Goal: Information Seeking & Learning: Learn about a topic

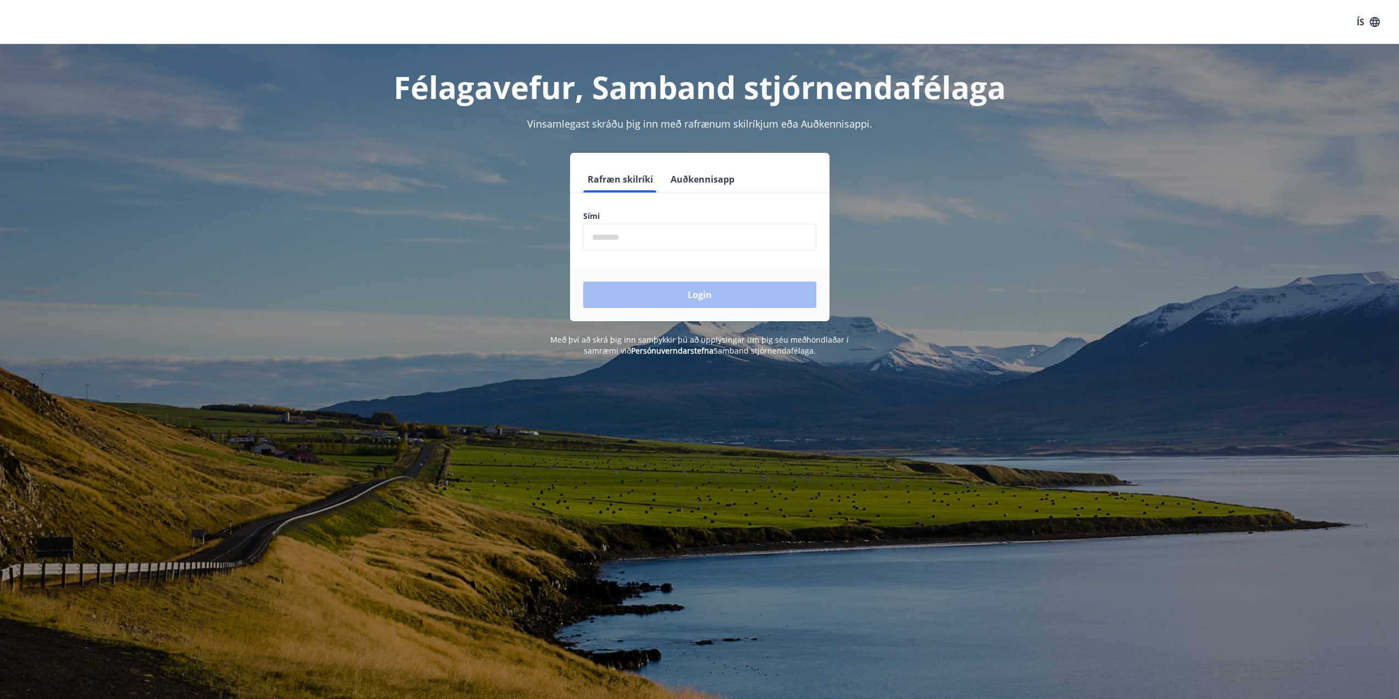
click at [668, 234] on input "phone" at bounding box center [699, 237] width 233 height 27
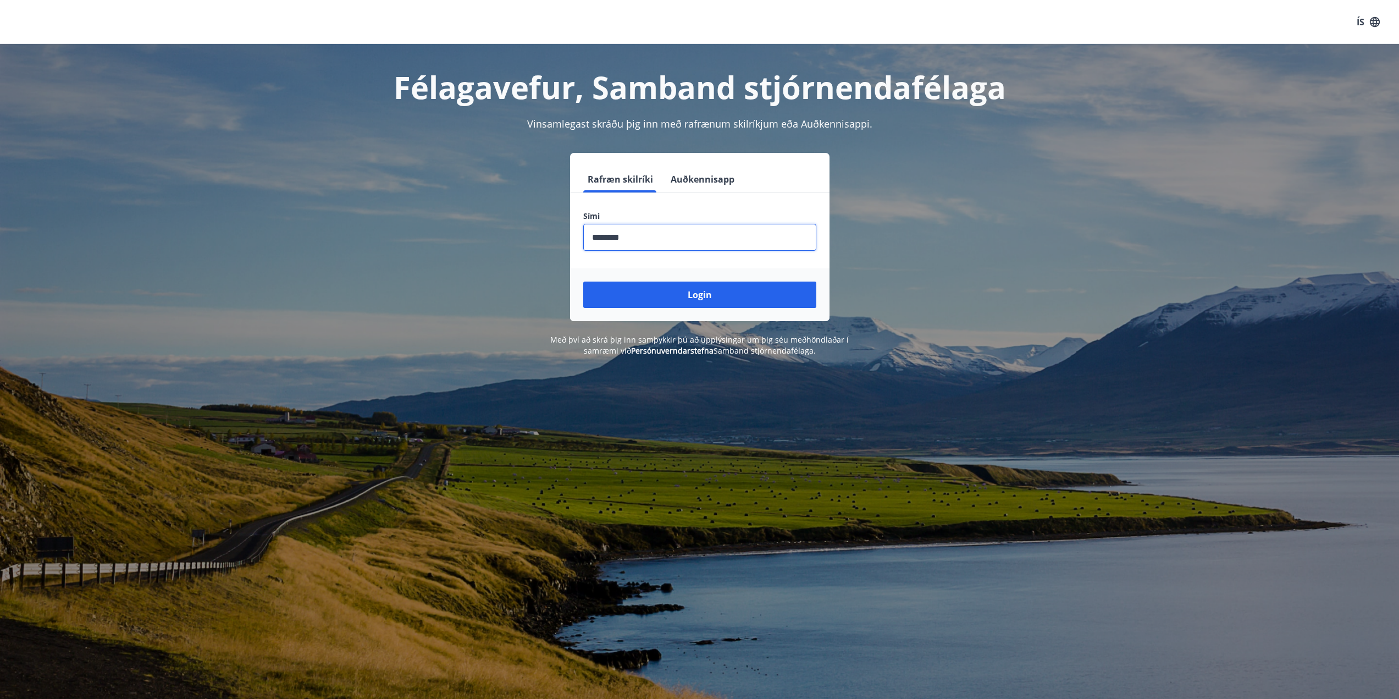
type input "********"
click at [583, 281] on button "Login" at bounding box center [699, 294] width 233 height 26
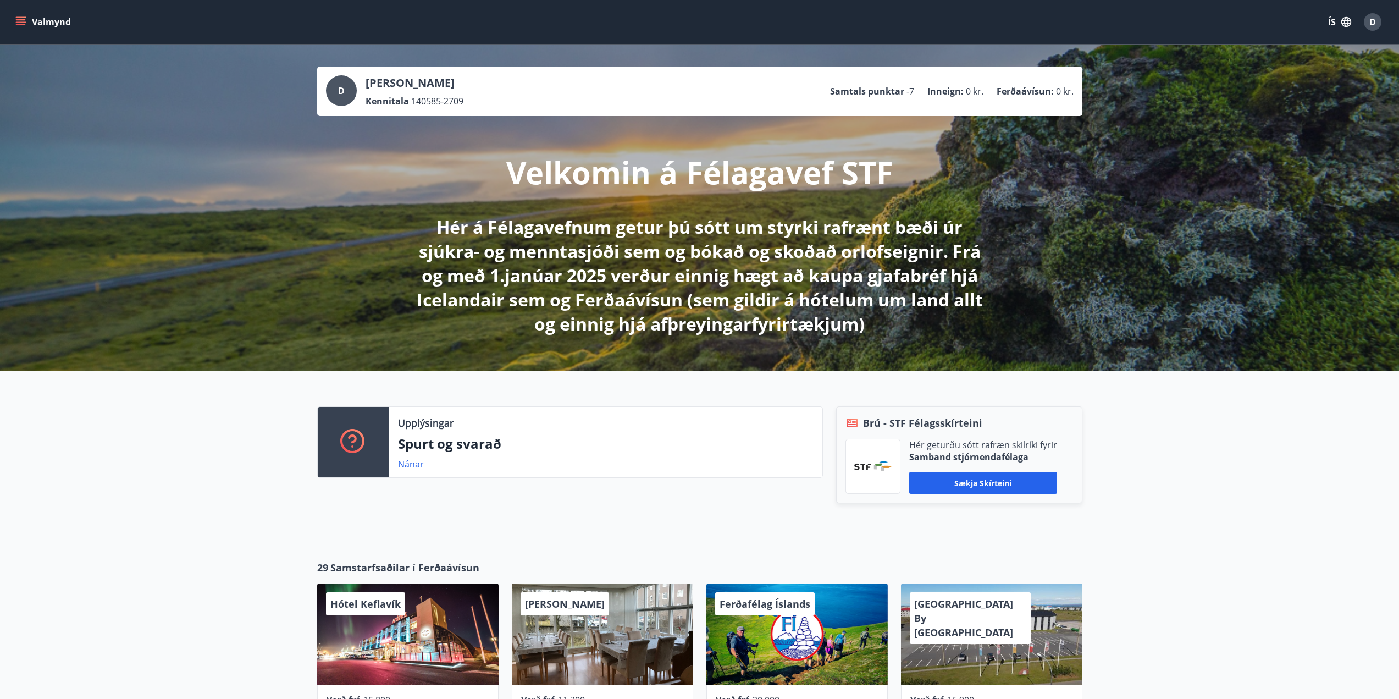
click at [35, 18] on button "Valmynd" at bounding box center [44, 22] width 62 height 20
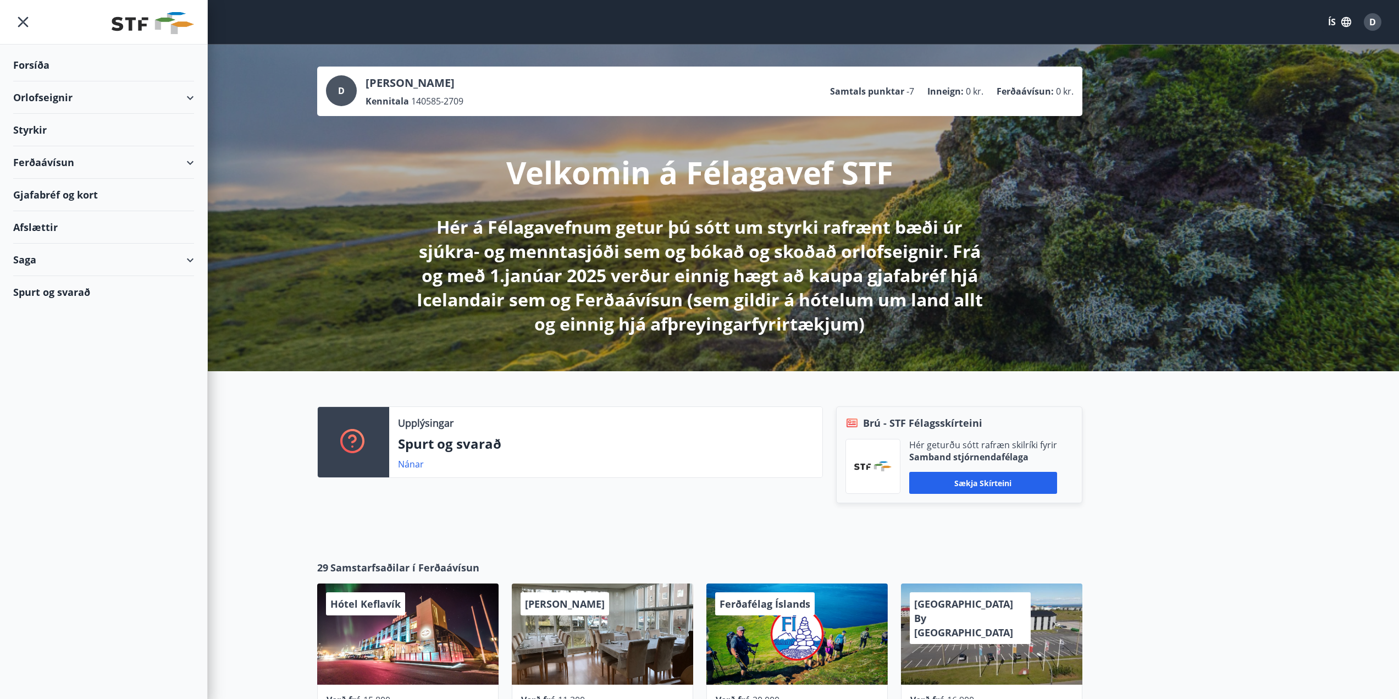
click at [51, 227] on div "Afslættir" at bounding box center [103, 227] width 181 height 32
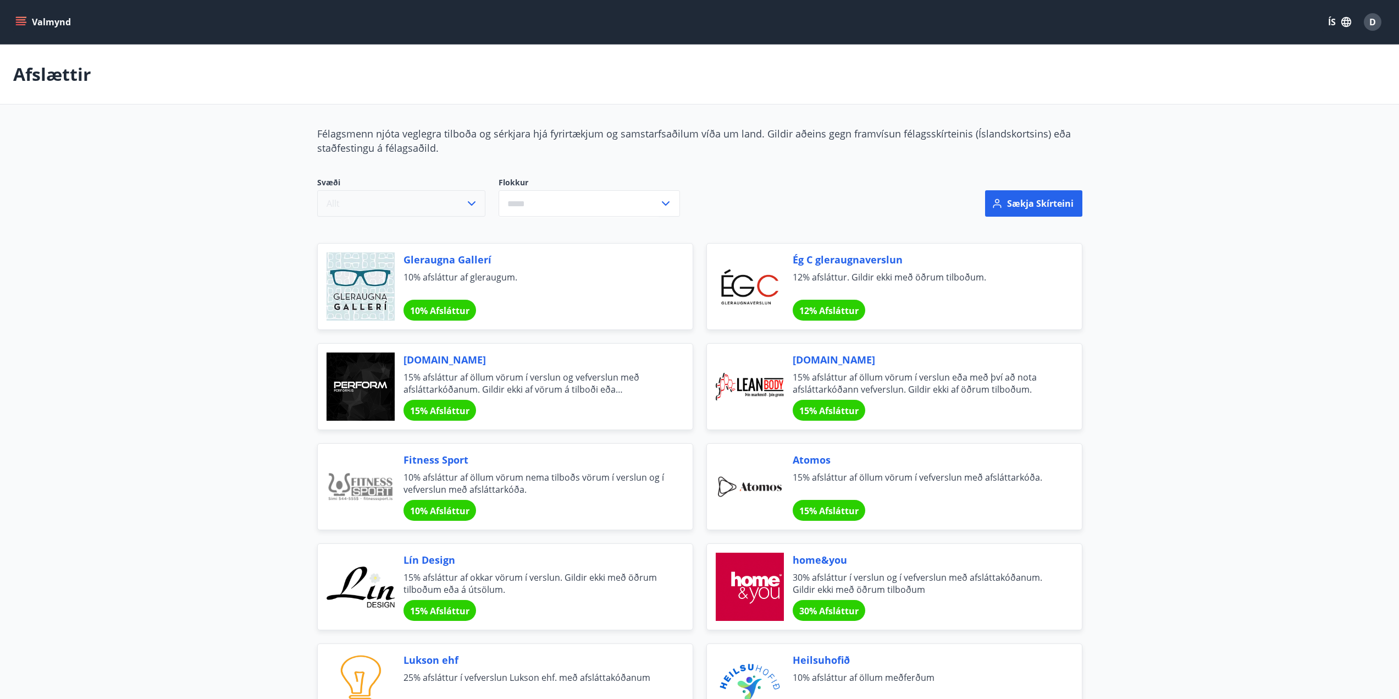
drag, startPoint x: 429, startPoint y: 175, endPoint x: 432, endPoint y: 201, distance: 26.0
click at [429, 176] on div "Svæði Allt Flokkur ​" at bounding box center [563, 203] width 519 height 79
click at [433, 202] on button "Allt" at bounding box center [401, 203] width 168 height 26
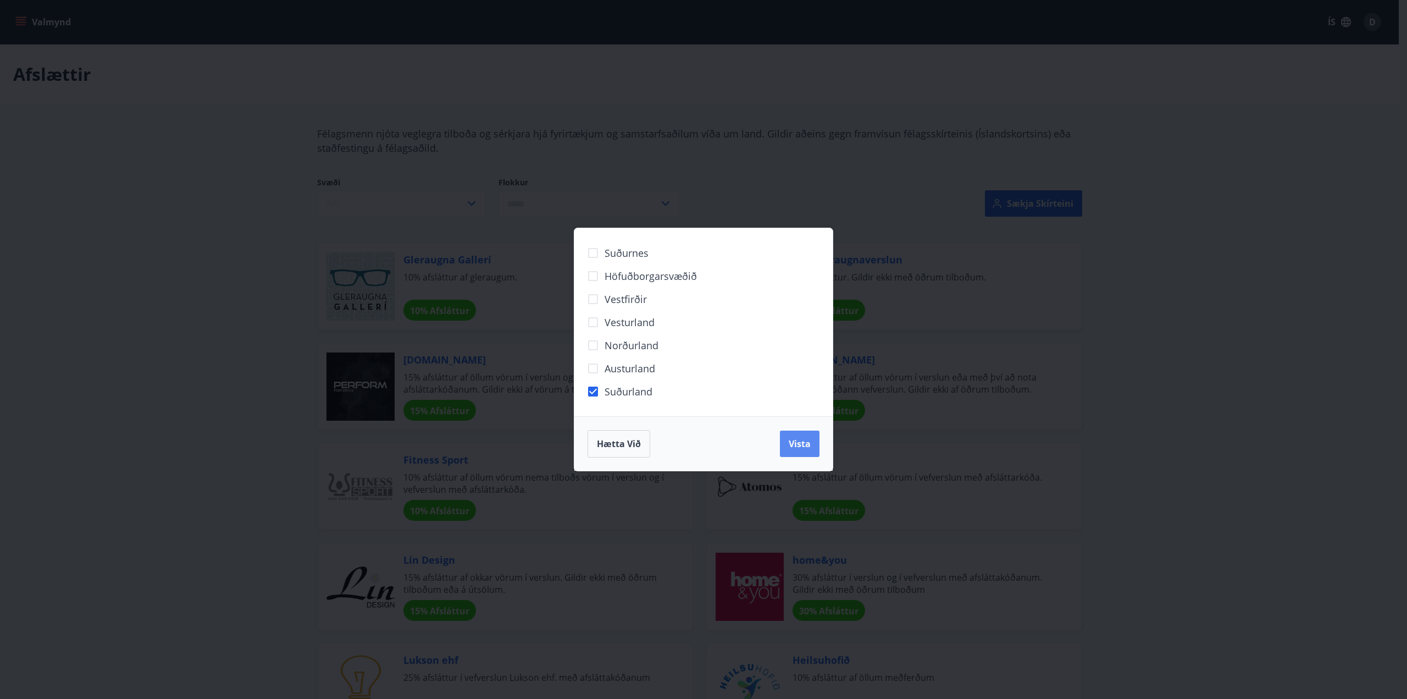
click at [794, 443] on span "Vista" at bounding box center [800, 444] width 22 height 12
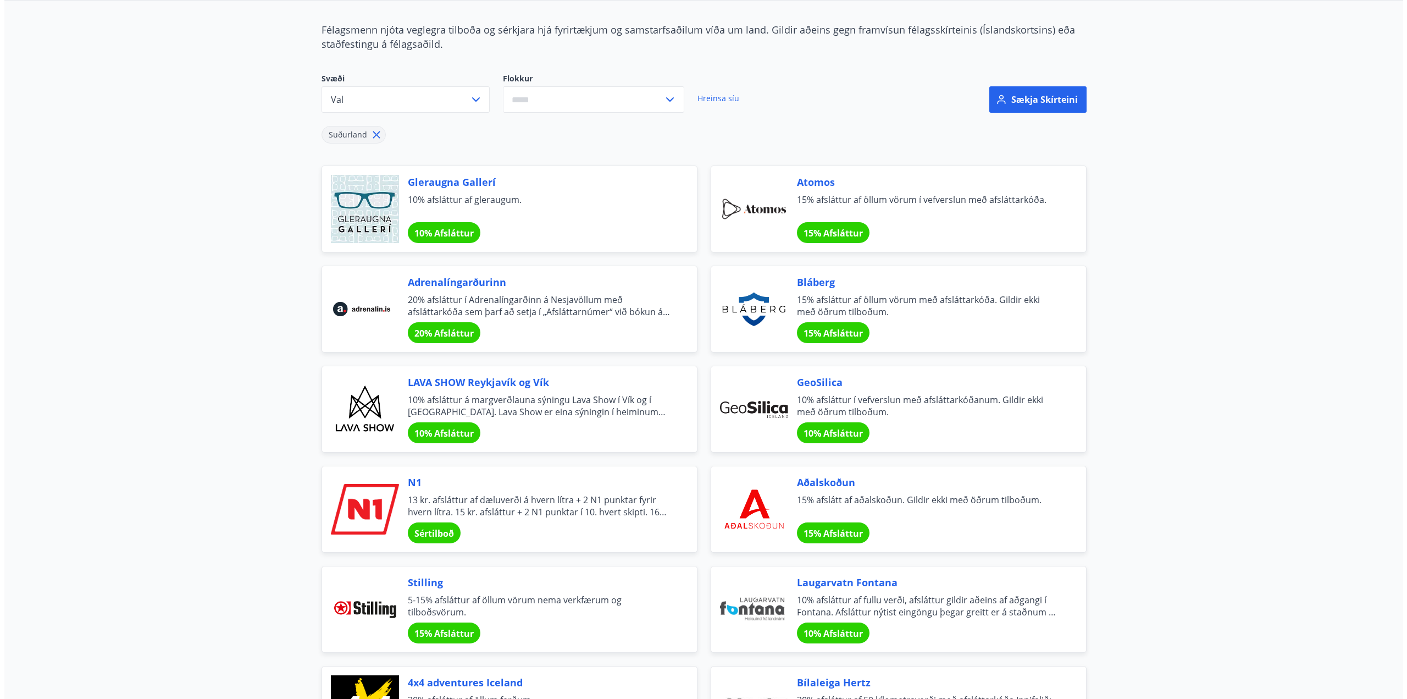
scroll to position [110, 0]
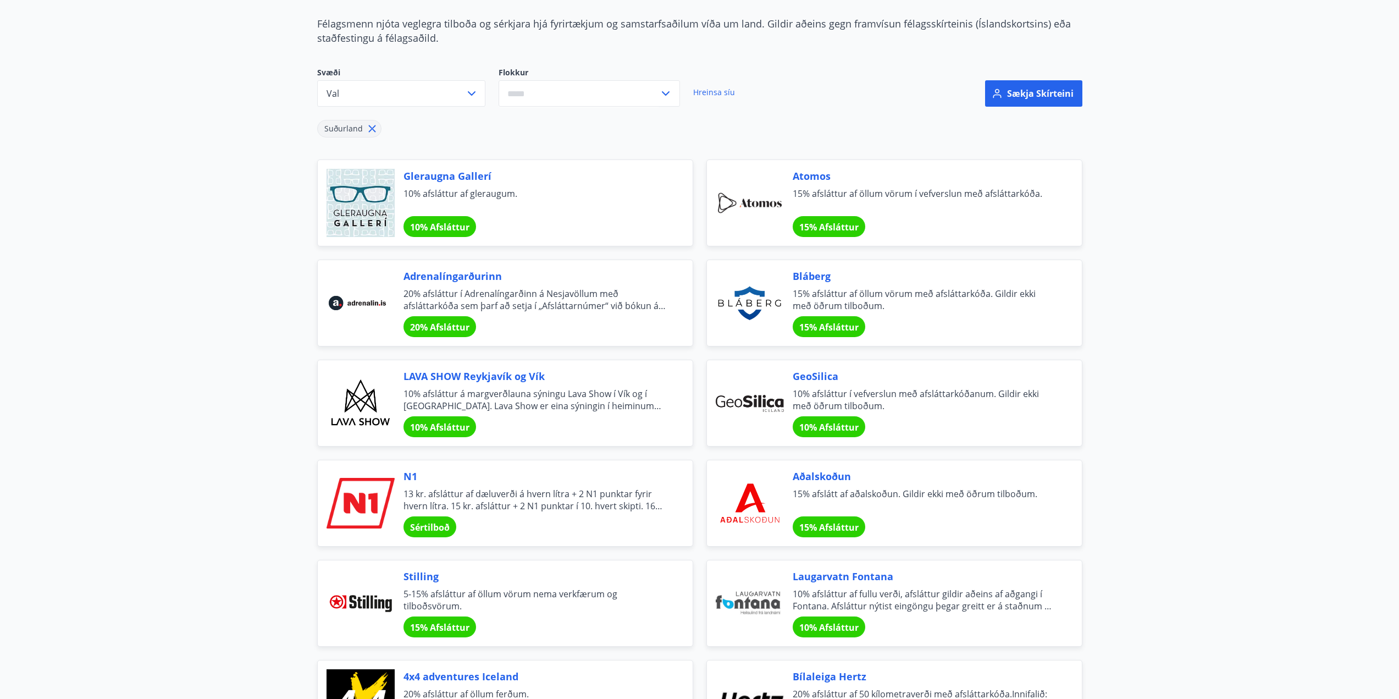
click at [842, 526] on span "15% Afsláttur" at bounding box center [828, 527] width 59 height 12
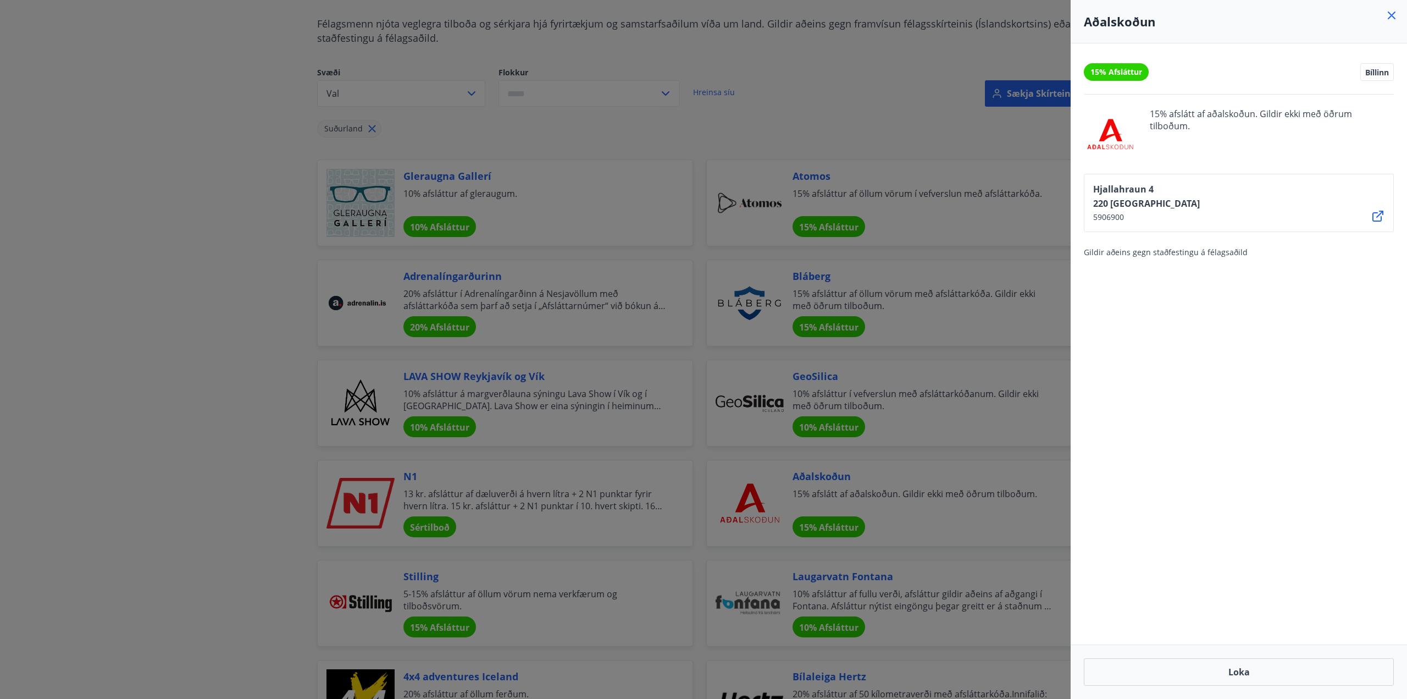
click at [1377, 219] on icon at bounding box center [1378, 215] width 13 height 13
